Goal: Information Seeking & Learning: Check status

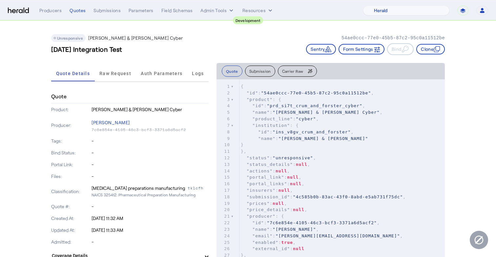
select select "pfm_2v8p_herald_api"
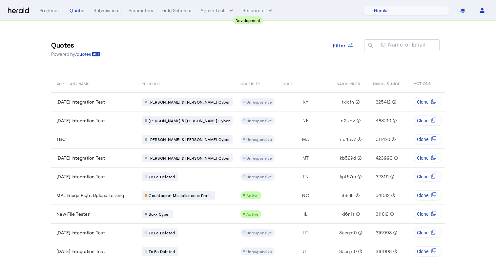
select select "pfm_2v8p_herald_api"
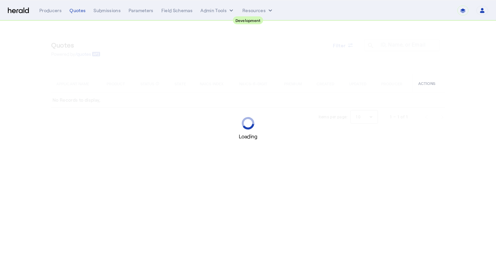
select select "pfm_2v8p_herald_api"
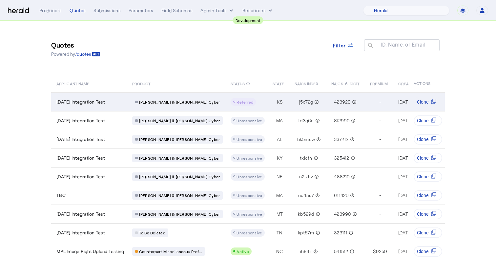
click at [105, 99] on span "2025-09-22 Integration Test" at bounding box center [80, 102] width 49 height 7
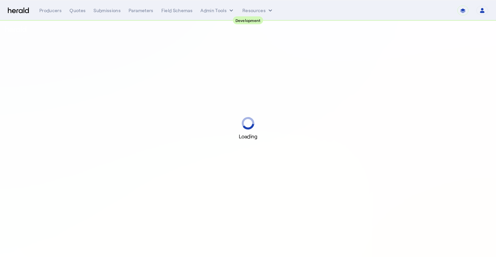
select select "pfm_2v8p_herald_api"
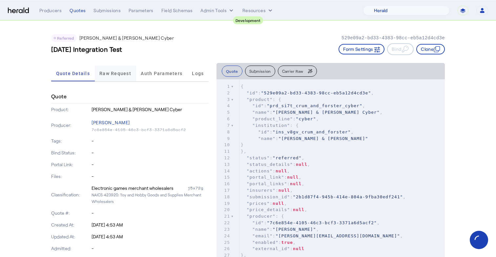
click at [117, 71] on span "Raw Request" at bounding box center [115, 73] width 32 height 5
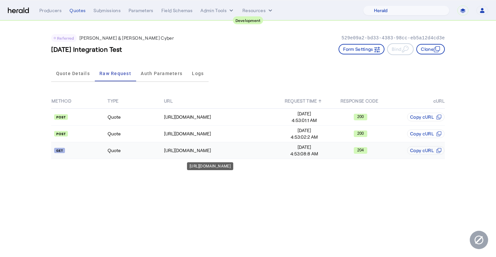
click at [196, 150] on div "https://cf-connect-api-sbox.cfins.com/cybp/v1/quotes/CFQ-77423Q2025.01/9233309" at bounding box center [220, 150] width 112 height 7
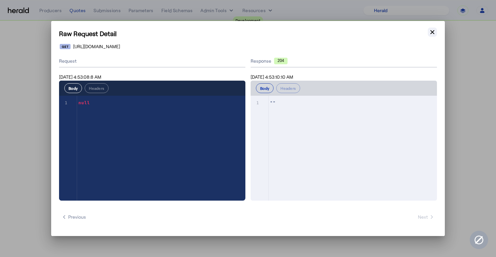
click at [431, 30] on icon "button" at bounding box center [432, 32] width 7 height 7
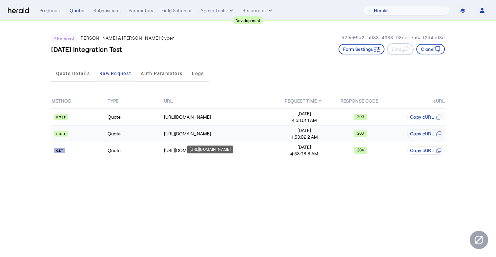
click at [247, 132] on div "https://cf-connect-api-sbox.cfins.com/cybp/v1/quotes" at bounding box center [220, 134] width 112 height 7
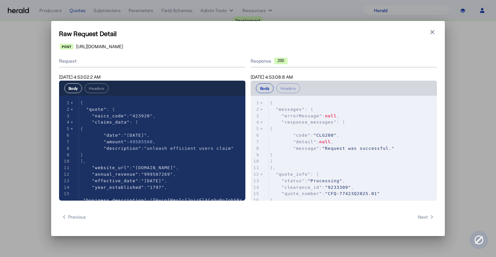
scroll to position [27, 0]
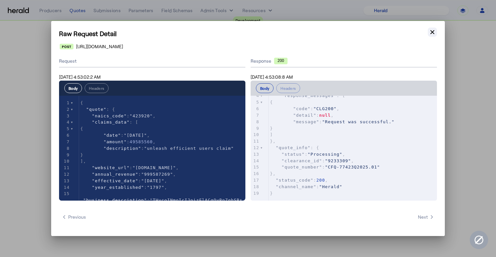
click at [432, 32] on icon "button" at bounding box center [432, 32] width 4 height 4
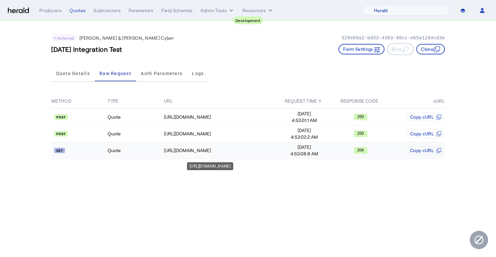
click at [194, 151] on div "https://cf-connect-api-sbox.cfins.com/cybp/v1/quotes/CFQ-77423Q2025.01/9233309" at bounding box center [220, 150] width 112 height 7
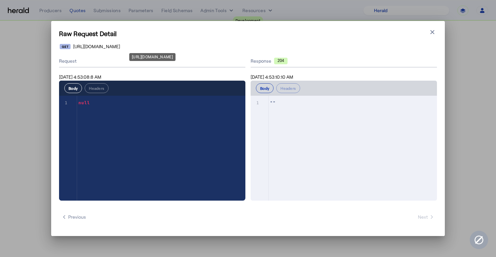
drag, startPoint x: 141, startPoint y: 45, endPoint x: 181, endPoint y: 46, distance: 39.7
click at [120, 46] on span "https://cf-connect-api-sbox.cfins.com/cybp/v1/quotes/CFQ-77423Q2025.01/9233309" at bounding box center [96, 46] width 47 height 7
drag, startPoint x: 252, startPoint y: 46, endPoint x: 74, endPoint y: 47, distance: 177.8
click at [74, 47] on div "https://cf-connect-api-sbox.cfins.com/cybp/v1/quotes/CFQ-77423Q2025.01/9233309" at bounding box center [248, 46] width 377 height 7
click at [36, 56] on div "Raw Request Detail Close modal https://cf-connect-api-sbox.cfins.com/cybp/v1/qu…" at bounding box center [248, 128] width 496 height 257
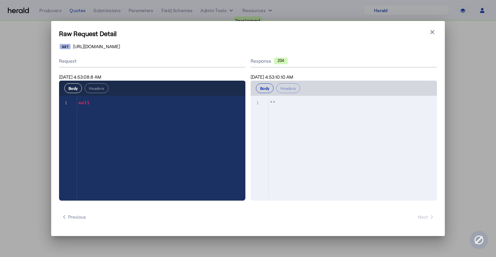
click at [36, 56] on div "Raw Request Detail Close modal https://cf-connect-api-sbox.cfins.com/cybp/v1/qu…" at bounding box center [248, 128] width 496 height 257
click at [432, 31] on icon "button" at bounding box center [432, 32] width 4 height 4
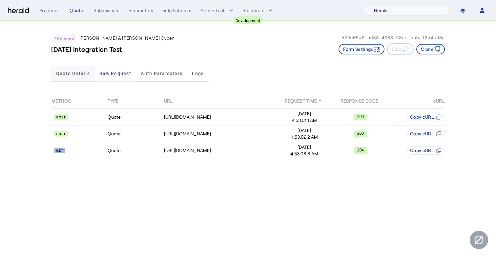
click at [80, 75] on span "Quote Details" at bounding box center [73, 73] width 34 height 5
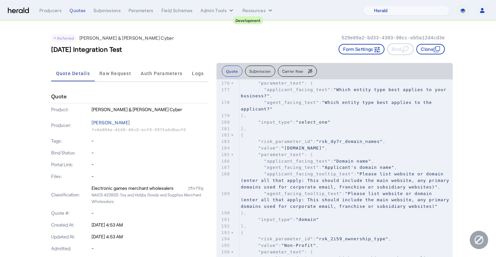
scroll to position [7961, 0]
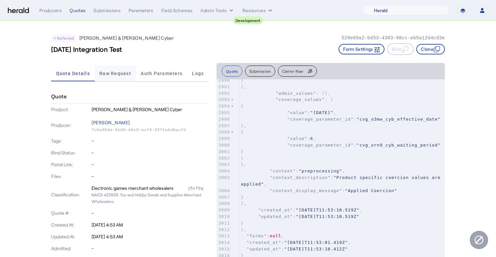
click at [105, 74] on span "Raw Request" at bounding box center [115, 73] width 32 height 5
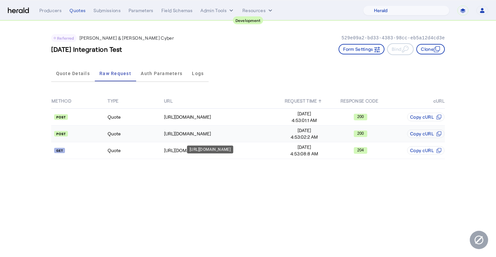
click at [185, 134] on div "https://cf-connect-api-sbox.cfins.com/cybp/v1/quotes" at bounding box center [220, 134] width 112 height 7
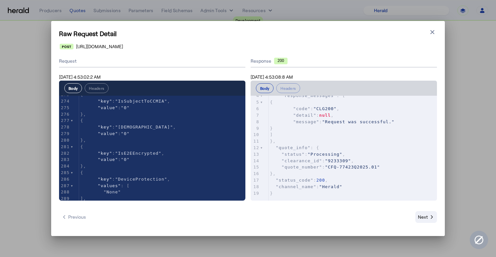
click at [426, 220] on span "Next" at bounding box center [426, 217] width 16 height 7
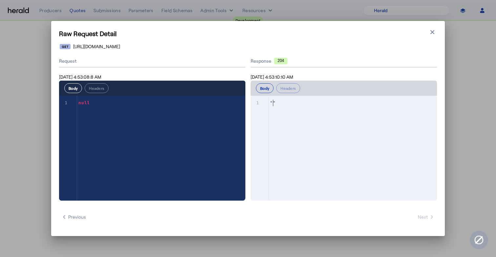
click at [273, 103] on span """" at bounding box center [273, 102] width 6 height 5
type textarea "**"
click at [273, 103] on span """" at bounding box center [273, 102] width 6 height 5
click at [67, 64] on div "Request" at bounding box center [152, 61] width 186 height 12
click at [67, 59] on div "Request" at bounding box center [152, 61] width 186 height 12
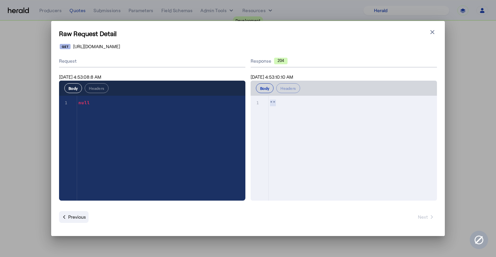
click at [80, 219] on span "Previous" at bounding box center [74, 217] width 24 height 7
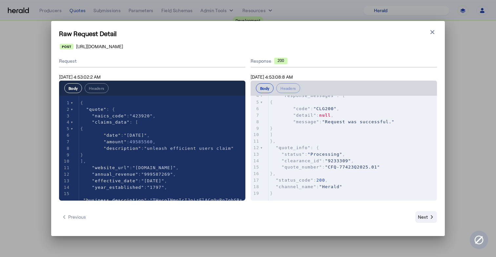
click at [423, 217] on span "Next" at bounding box center [426, 217] width 16 height 7
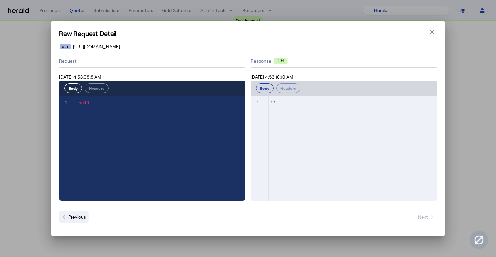
click at [70, 217] on span "Previous" at bounding box center [74, 217] width 24 height 7
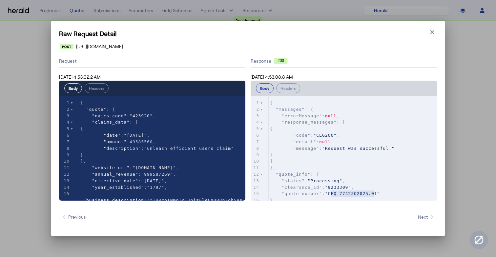
type textarea "**********"
drag, startPoint x: 331, startPoint y: 195, endPoint x: 380, endPoint y: 195, distance: 49.2
click at [380, 195] on span ""CFQ-77423Q2025.01"" at bounding box center [352, 193] width 55 height 5
click at [423, 215] on span "Next" at bounding box center [426, 217] width 16 height 7
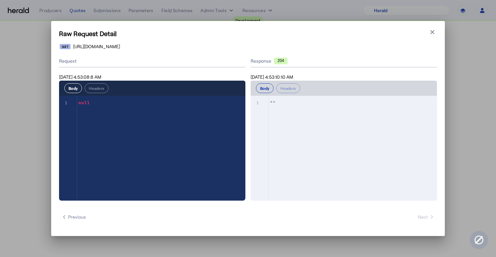
click at [204, 38] on div "Raw Request Detail Close modal https://cf-connect-api-sbox.cfins.com/cybp/v1/qu…" at bounding box center [248, 128] width 394 height 215
click at [430, 32] on icon "button" at bounding box center [432, 32] width 7 height 7
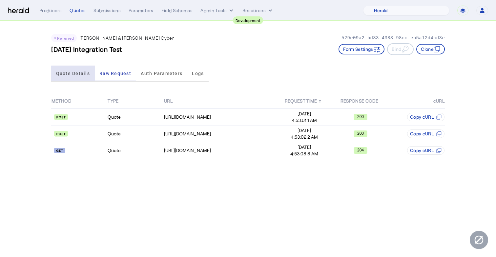
click at [79, 76] on span "Quote Details" at bounding box center [73, 73] width 34 height 5
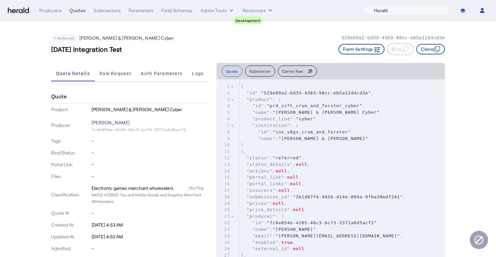
click at [79, 11] on div "Quotes" at bounding box center [78, 10] width 16 height 7
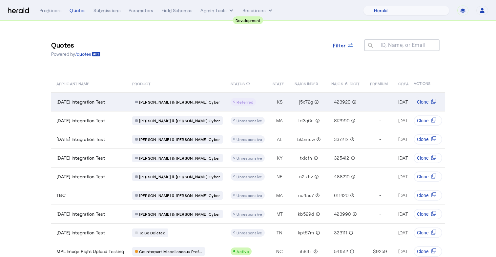
click at [243, 102] on div "Referred" at bounding box center [248, 102] width 34 height 8
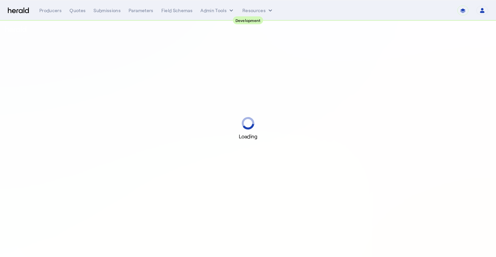
select select "pfm_2v8p_herald_api"
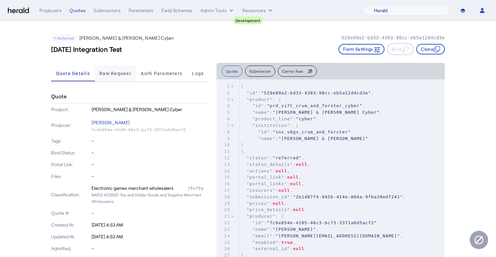
click at [123, 74] on span "Raw Request" at bounding box center [115, 73] width 32 height 5
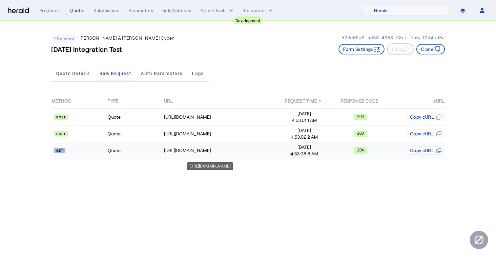
click at [228, 146] on td "https://cf-connect-api-sbox.cfins.com/cybp/v1/quotes/CFQ-77423Q2025.01/9233309" at bounding box center [220, 150] width 112 height 17
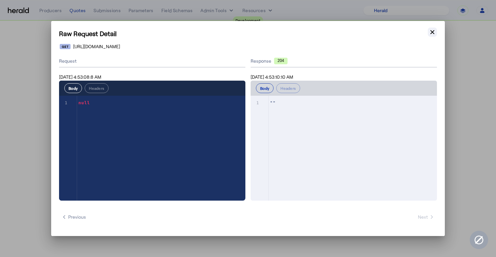
click at [432, 31] on icon "button" at bounding box center [432, 32] width 4 height 4
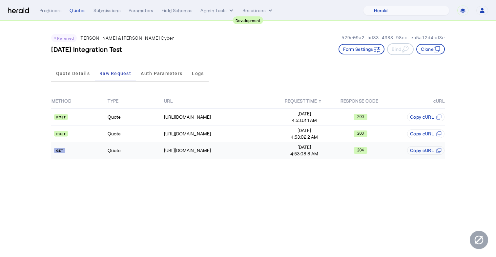
click at [331, 149] on span "Sep 22, 2025" at bounding box center [303, 147] width 55 height 7
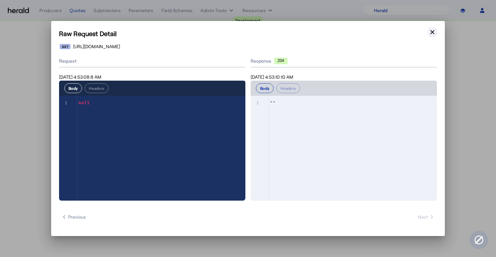
click at [434, 34] on icon "button" at bounding box center [432, 32] width 7 height 7
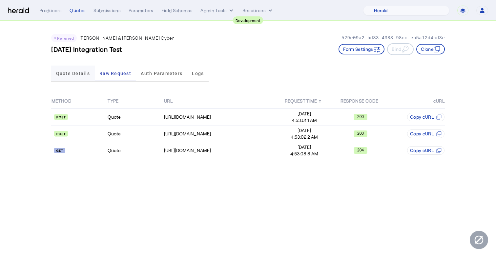
click at [74, 73] on span "Quote Details" at bounding box center [73, 73] width 34 height 5
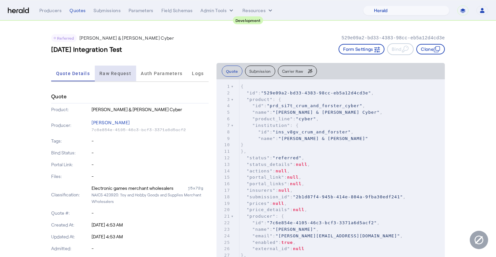
click at [109, 74] on span "Raw Request" at bounding box center [115, 73] width 32 height 5
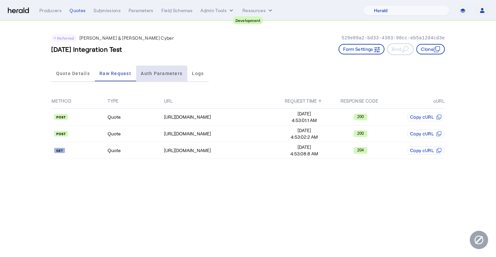
click at [156, 79] on span "Auth Parameters" at bounding box center [162, 74] width 42 height 16
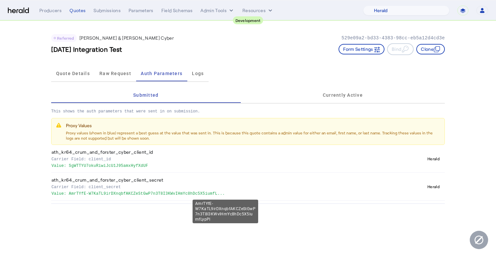
click at [201, 195] on p "Value: AmrTYfE-W7KaTL9irDXnqbfAKCZeStGwP7n3T8I3KWvIHmYc8hDc5X5iumfL..." at bounding box center [225, 193] width 348 height 7
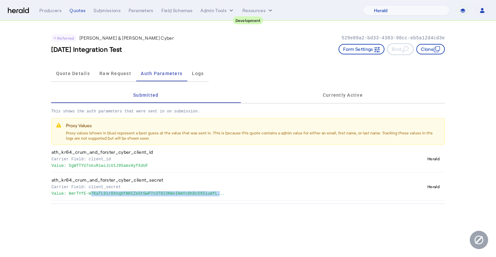
click at [201, 195] on p "Value: AmrTYfE-W7KaTL9irDXnqbfAKCZeStGwP7n3T8I3KWvIHmYc8hDc5X5iumfL..." at bounding box center [225, 193] width 348 height 7
click at [131, 188] on p "Carrier Field: client_secret" at bounding box center [225, 186] width 348 height 7
click at [52, 11] on div "Producers" at bounding box center [50, 10] width 22 height 7
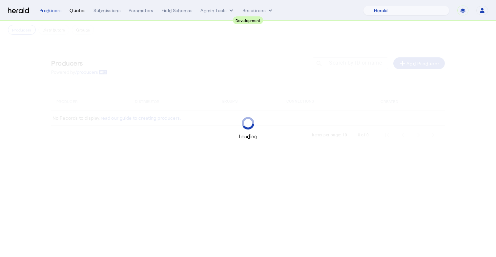
click at [70, 11] on div "Quotes" at bounding box center [78, 10] width 16 height 7
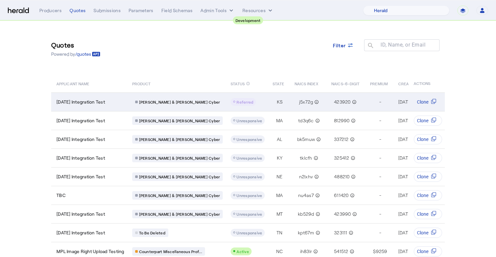
click at [123, 100] on div "2025-09-22 Integration Test" at bounding box center [90, 102] width 68 height 7
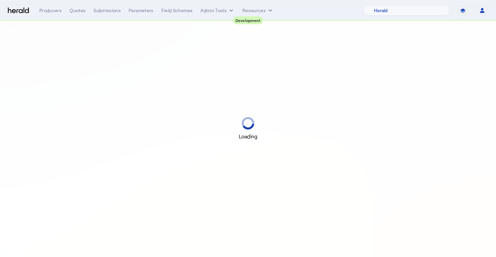
select select "pfm_2v8p_herald_api"
